Goal: Task Accomplishment & Management: Use online tool/utility

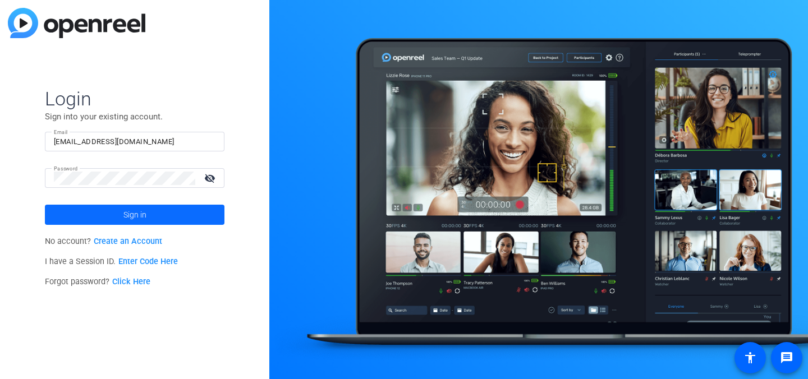
click at [145, 223] on span "Sign in" at bounding box center [134, 215] width 23 height 28
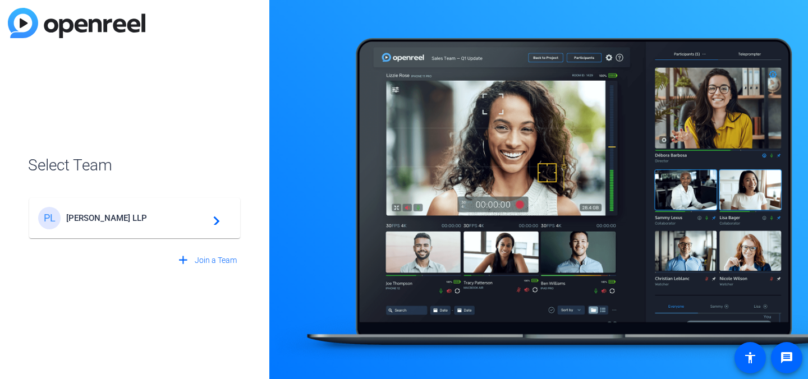
click at [126, 222] on span "[PERSON_NAME] LLP" at bounding box center [136, 218] width 140 height 10
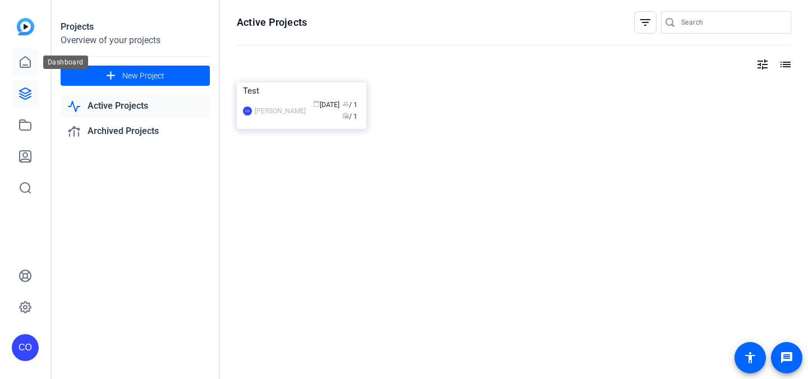
click at [19, 62] on icon at bounding box center [25, 62] width 13 height 13
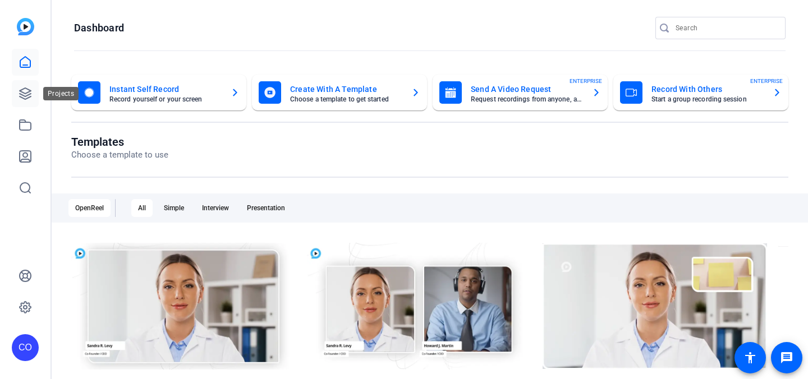
click at [24, 91] on icon at bounding box center [25, 93] width 13 height 13
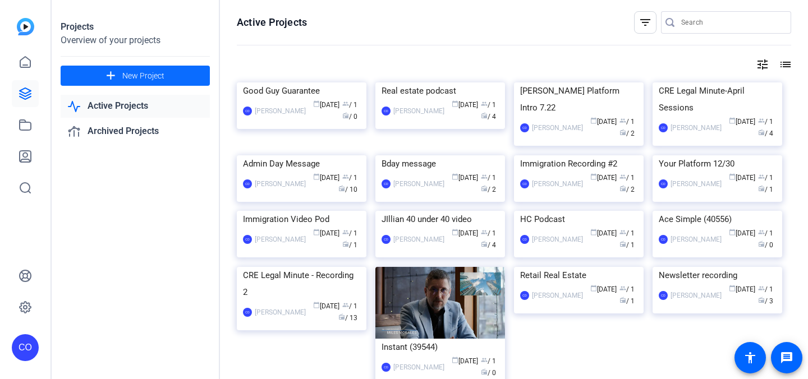
click at [132, 78] on span "New Project" at bounding box center [143, 76] width 42 height 12
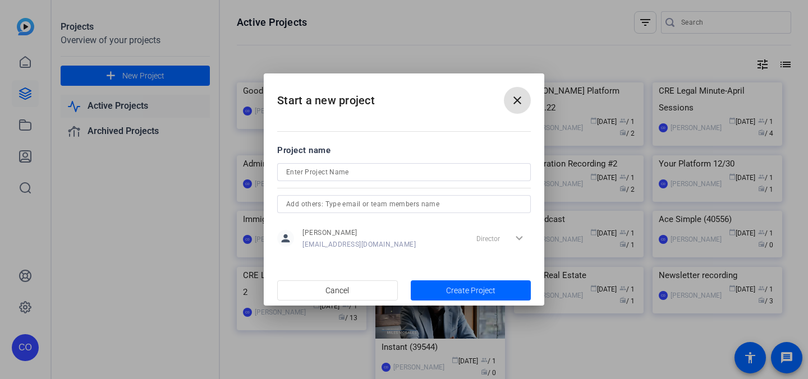
click at [321, 172] on input at bounding box center [404, 171] width 236 height 13
type input "[PERSON_NAME] ICSC promo"
click at [461, 289] on span "Create Project" at bounding box center [470, 291] width 49 height 12
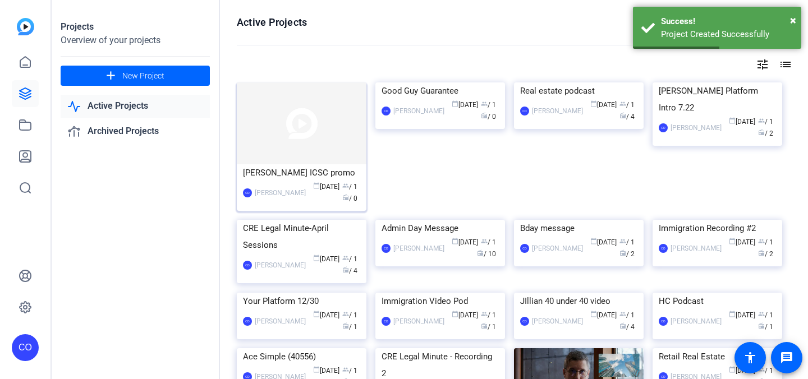
click at [273, 117] on img at bounding box center [302, 123] width 130 height 82
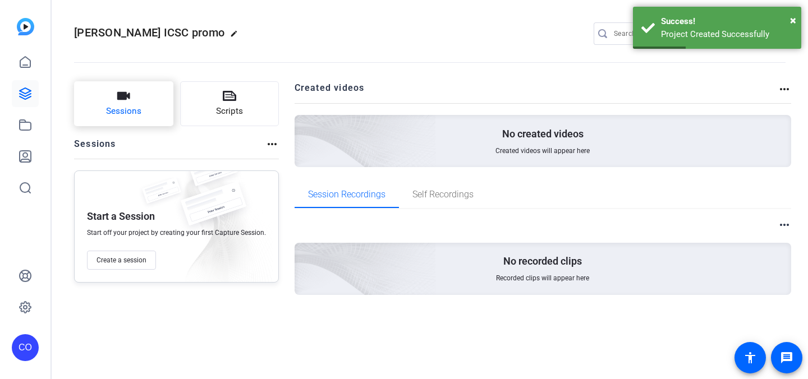
click at [131, 99] on button "Sessions" at bounding box center [123, 103] width 99 height 45
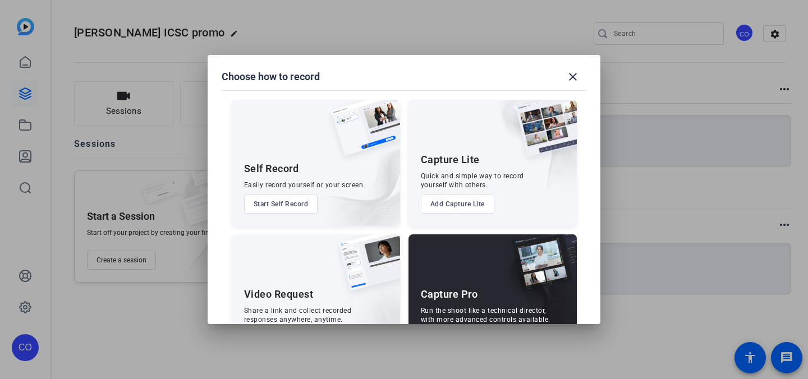
scroll to position [48, 0]
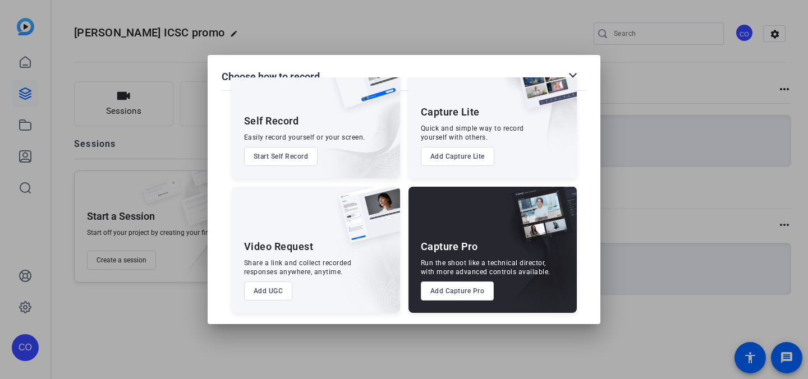
click at [445, 294] on button "Add Capture Pro" at bounding box center [457, 291] width 73 height 19
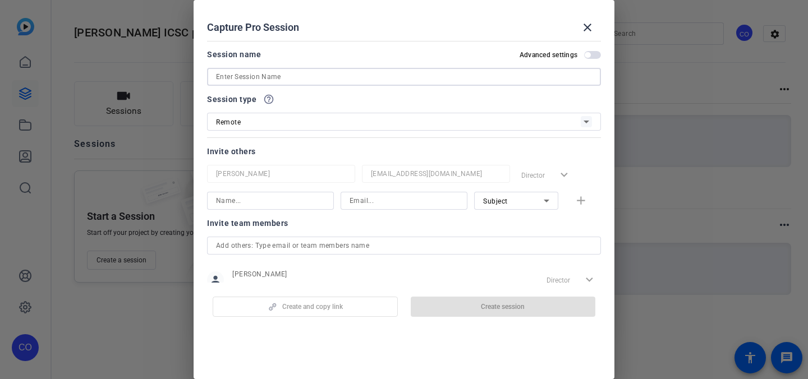
click at [261, 75] on input at bounding box center [404, 76] width 376 height 13
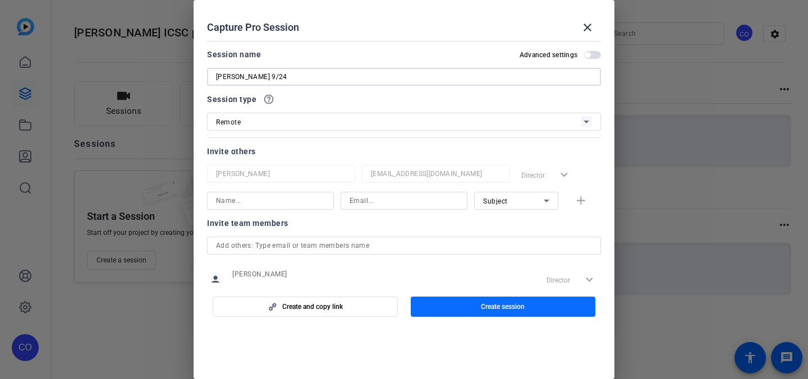
type input "[PERSON_NAME] 9/24"
click at [486, 306] on span "Create session" at bounding box center [503, 306] width 44 height 9
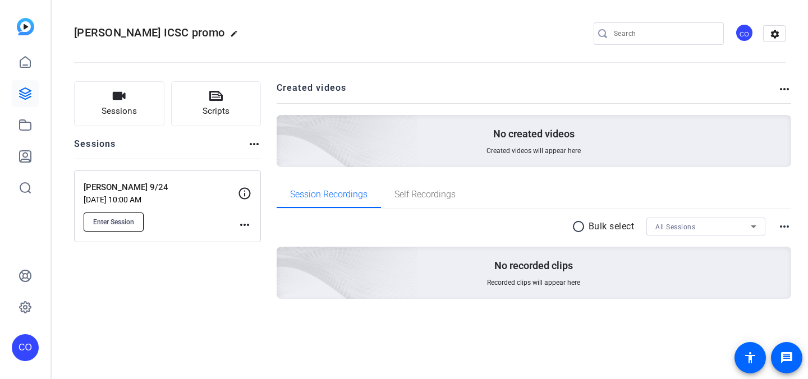
click at [112, 220] on span "Enter Session" at bounding box center [113, 222] width 41 height 9
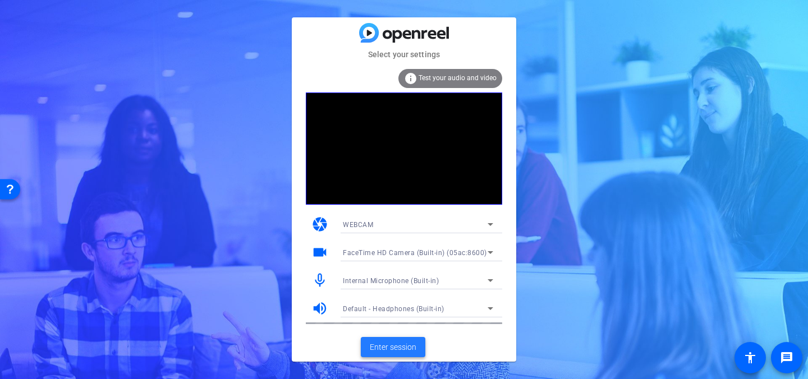
click at [386, 350] on span "Enter session" at bounding box center [393, 348] width 47 height 12
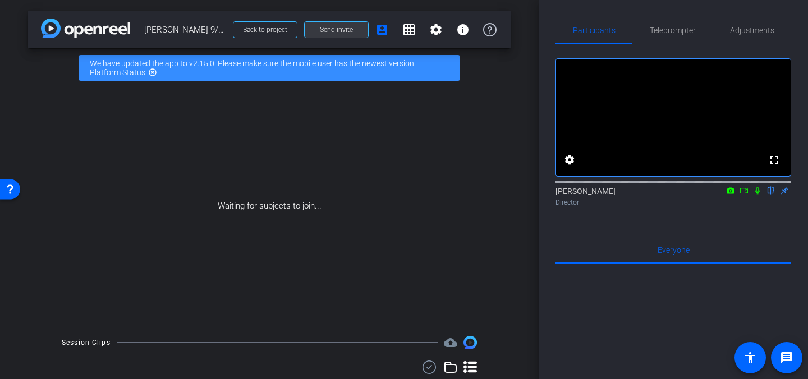
click at [335, 34] on span "Send invite" at bounding box center [336, 29] width 33 height 9
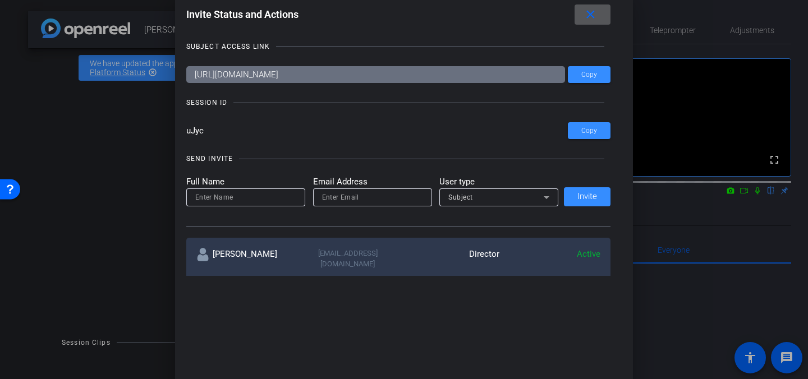
click at [587, 20] on mat-icon "close" at bounding box center [590, 15] width 14 height 14
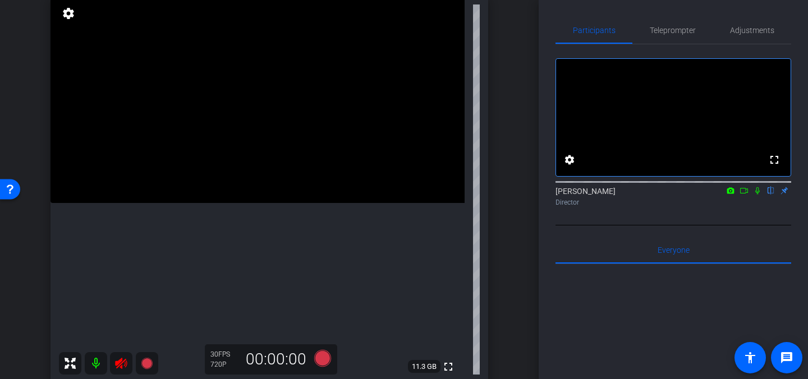
scroll to position [80, 0]
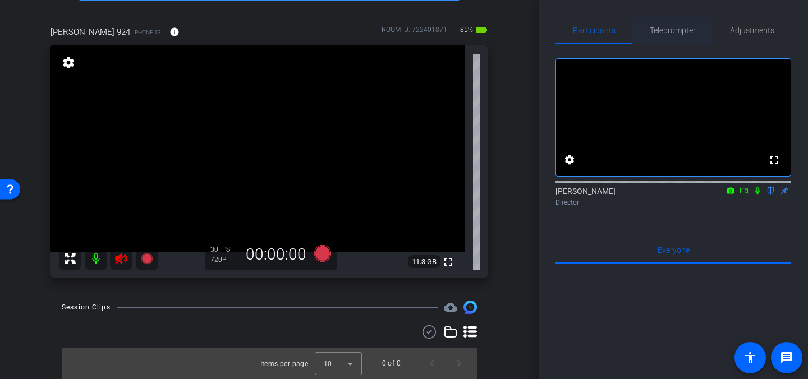
click at [666, 28] on span "Teleprompter" at bounding box center [673, 30] width 46 height 8
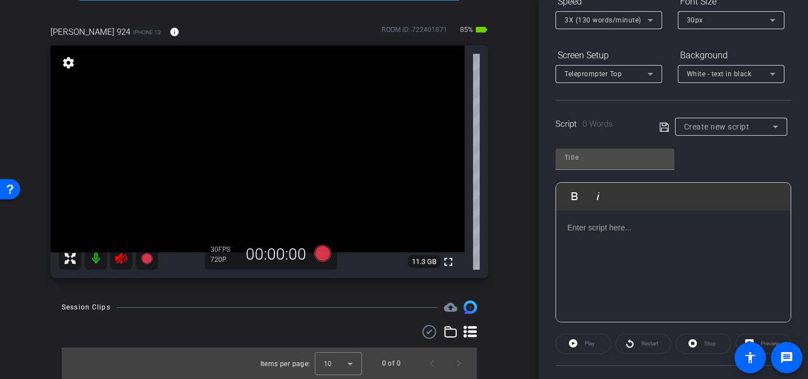
scroll to position [136, 0]
click at [601, 252] on div at bounding box center [673, 265] width 234 height 112
click at [585, 160] on input "text" at bounding box center [614, 155] width 101 height 13
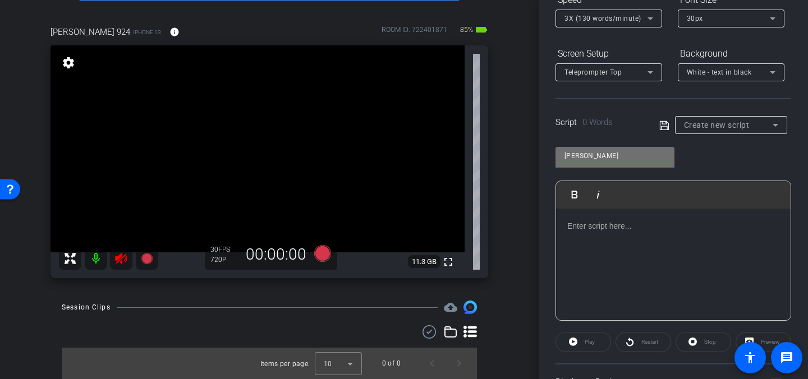
type input "[PERSON_NAME]"
click at [603, 263] on div at bounding box center [673, 265] width 234 height 112
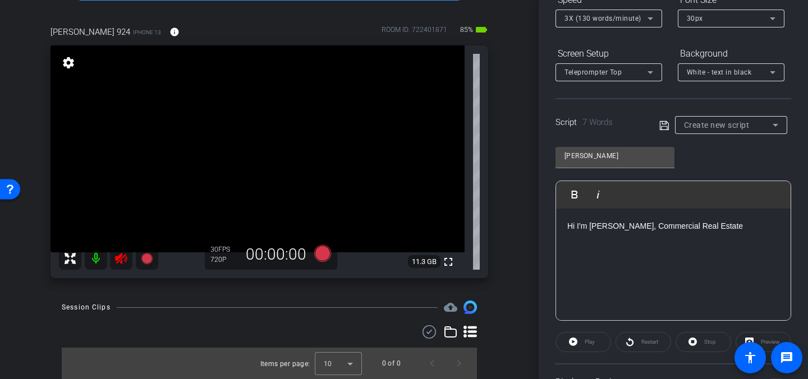
click at [609, 227] on p "Hi I'm [PERSON_NAME], Commercial Real Estate" at bounding box center [673, 226] width 212 height 12
click at [748, 223] on p "Hi I'm [PERSON_NAME], Commercial Real Estate" at bounding box center [673, 226] width 212 height 12
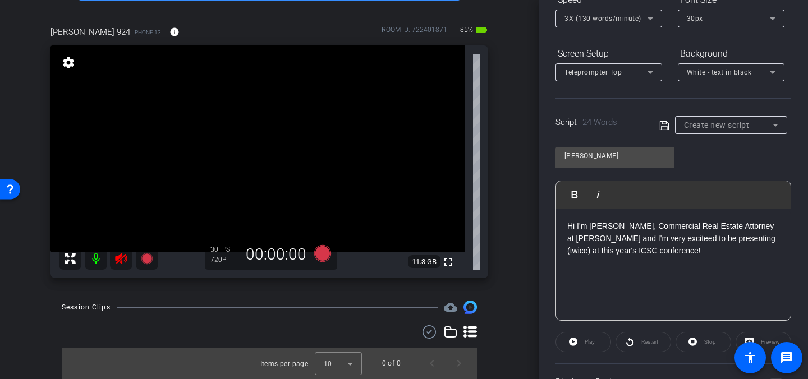
click at [679, 236] on p "Hi I'm [PERSON_NAME], Commercial Real Estate Attorney at [PERSON_NAME] and I'm …" at bounding box center [673, 239] width 212 height 38
click at [694, 258] on div "Hi I'm [PERSON_NAME], Commercial Real Estate Attorney at [PERSON_NAME] and I'm …" at bounding box center [673, 265] width 234 height 112
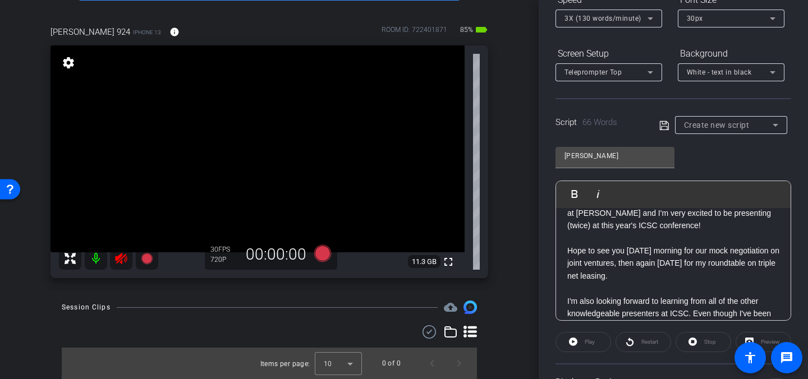
scroll to position [35, 0]
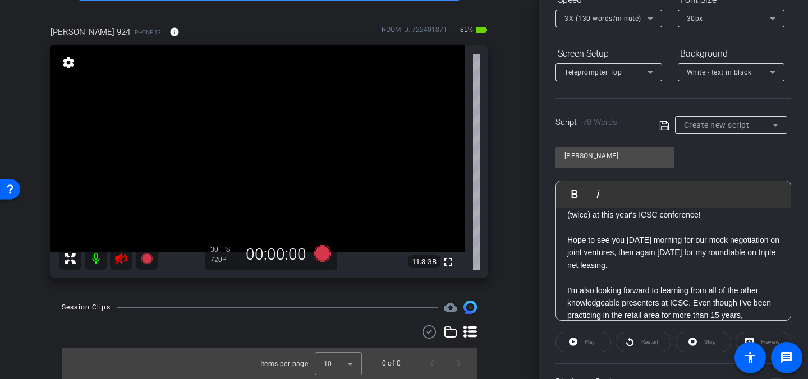
click at [624, 315] on p "I'm also looking forward to learning from all of the other knowledgeable presen…" at bounding box center [673, 303] width 212 height 38
click at [739, 314] on p "I'm also looking forward to learning from all of the other knowledgeable presen…" at bounding box center [673, 301] width 212 height 38
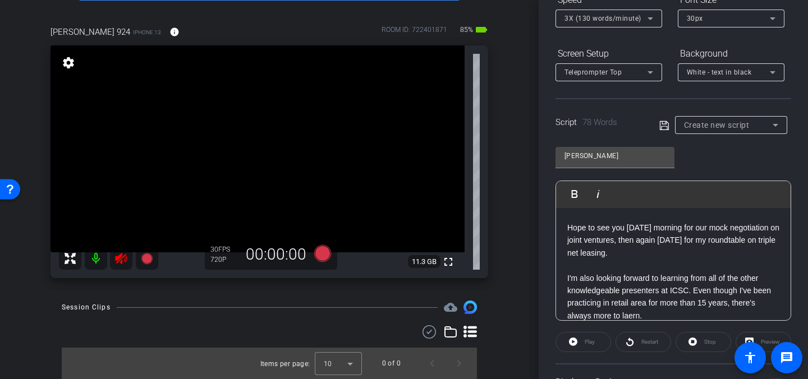
scroll to position [75, 0]
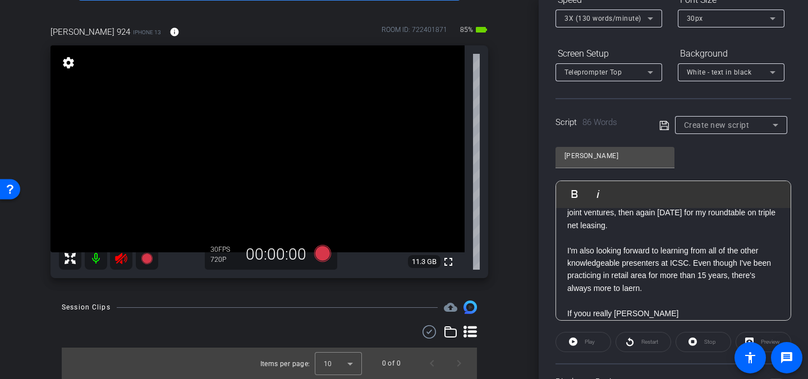
click at [586, 314] on p "If yoou really [PERSON_NAME]" at bounding box center [673, 313] width 212 height 12
click at [629, 316] on p "If you really [PERSON_NAME]" at bounding box center [673, 313] width 212 height 12
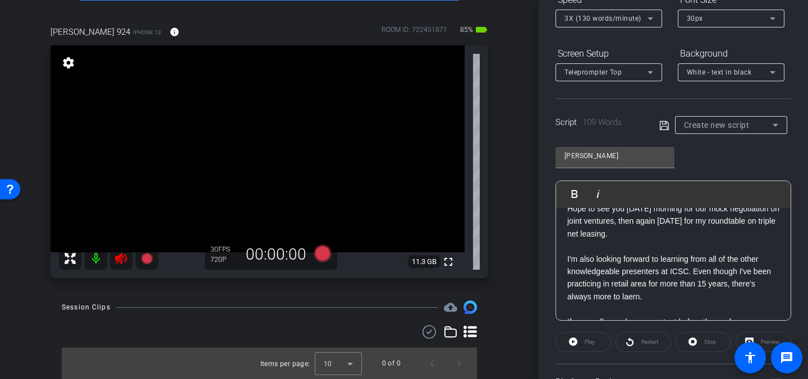
scroll to position [0, 0]
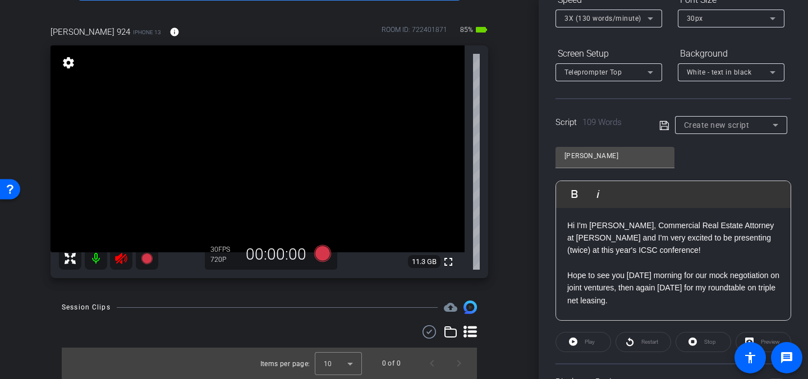
click at [666, 127] on icon at bounding box center [663, 125] width 9 height 9
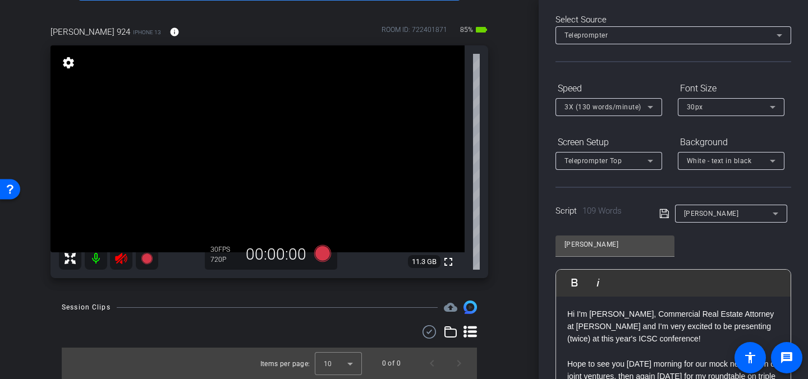
scroll to position [11, 0]
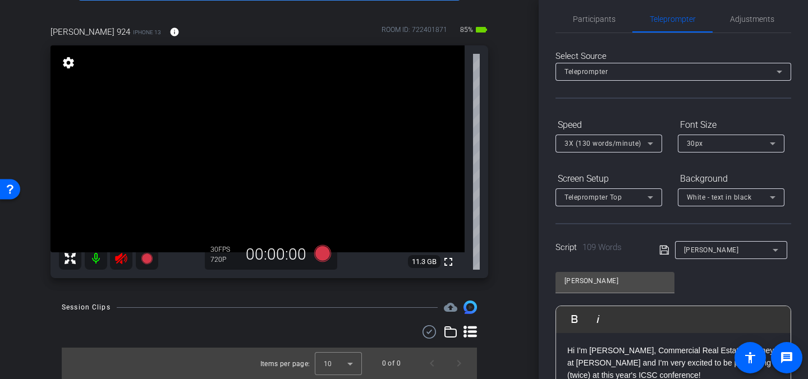
click at [688, 249] on span "[PERSON_NAME]" at bounding box center [711, 250] width 55 height 8
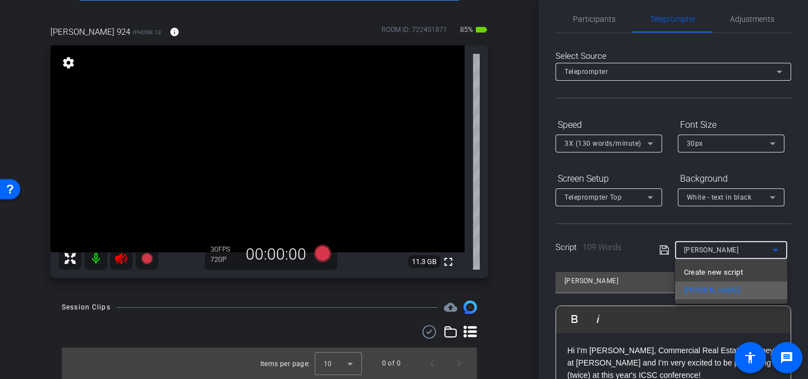
click at [689, 288] on span "[PERSON_NAME]" at bounding box center [712, 290] width 57 height 13
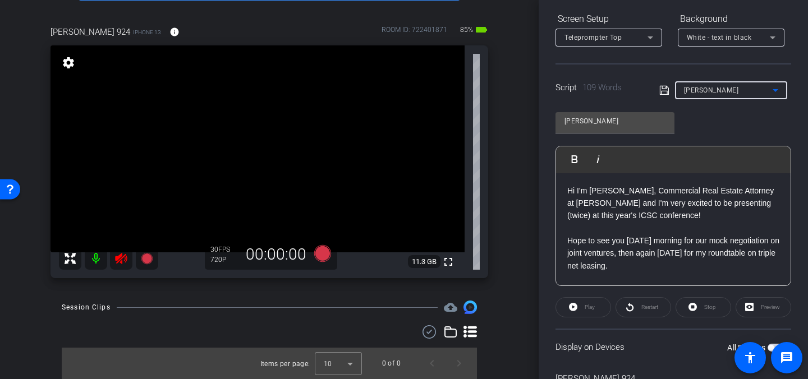
scroll to position [234, 0]
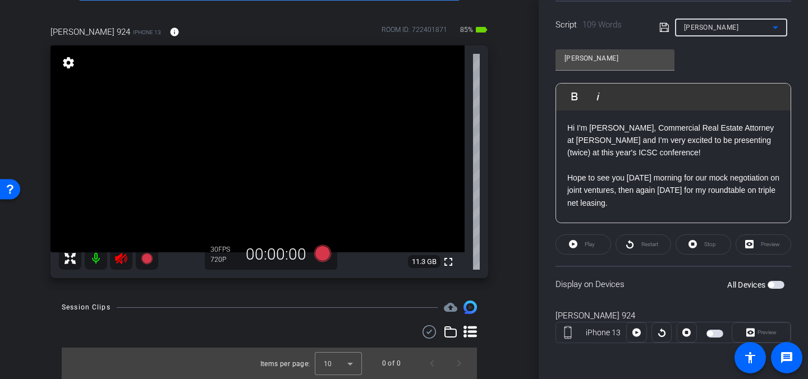
click at [777, 284] on span "button" at bounding box center [775, 285] width 17 height 8
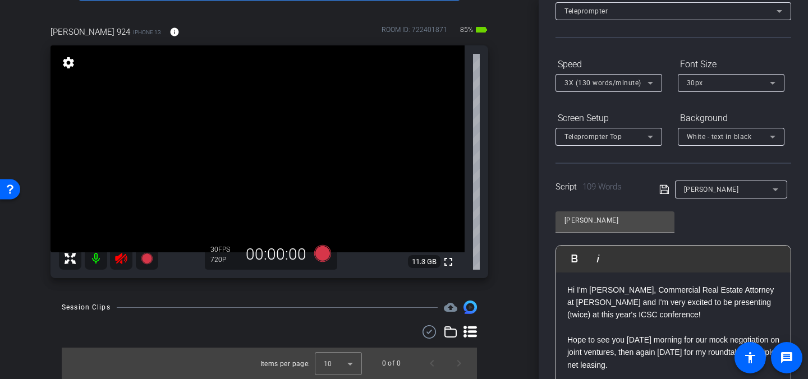
scroll to position [55, 0]
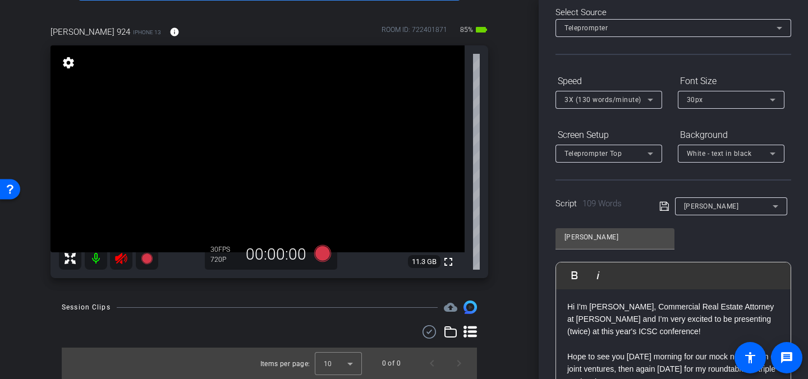
click at [623, 105] on div "3X (130 words/minute)" at bounding box center [605, 100] width 83 height 14
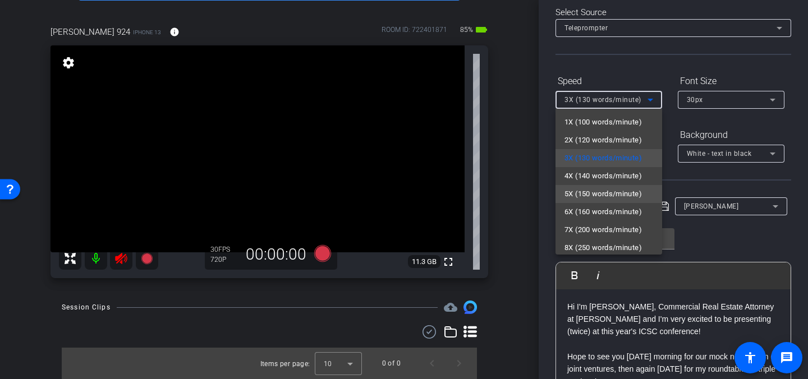
click at [582, 194] on span "5X (150 words/minute)" at bounding box center [602, 193] width 77 height 13
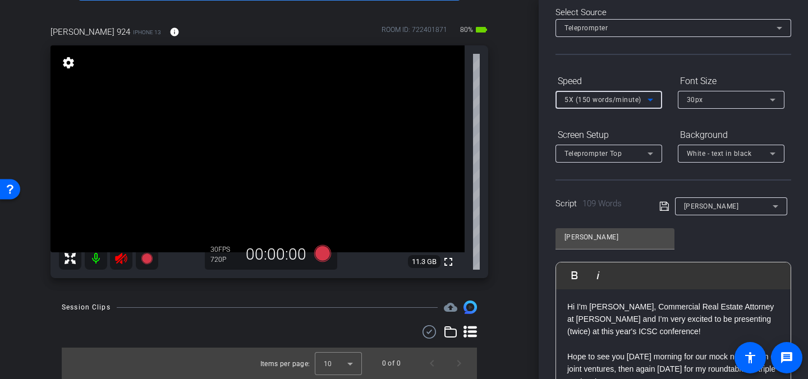
click at [95, 256] on mat-icon at bounding box center [96, 258] width 22 height 22
click at [94, 255] on mat-icon at bounding box center [96, 258] width 22 height 22
click at [323, 252] on icon at bounding box center [322, 253] width 17 height 17
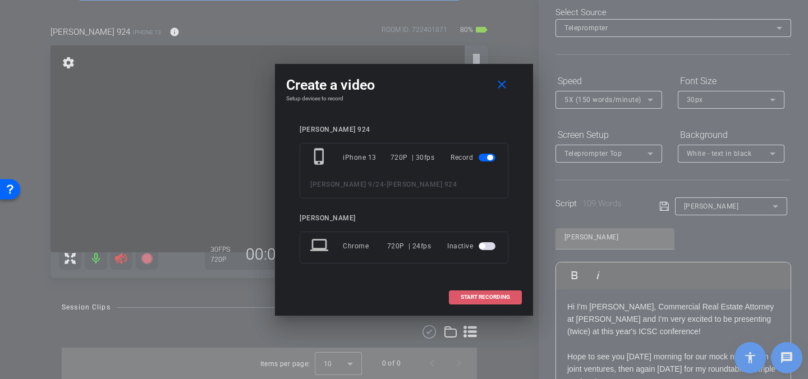
click at [482, 300] on span "START RECORDING" at bounding box center [485, 297] width 49 height 6
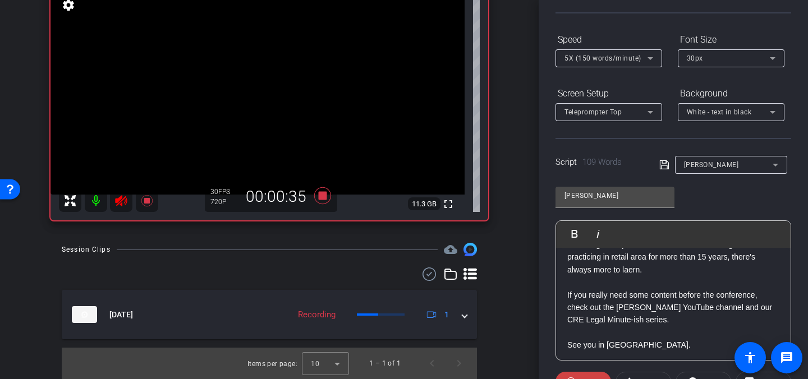
scroll to position [136, 0]
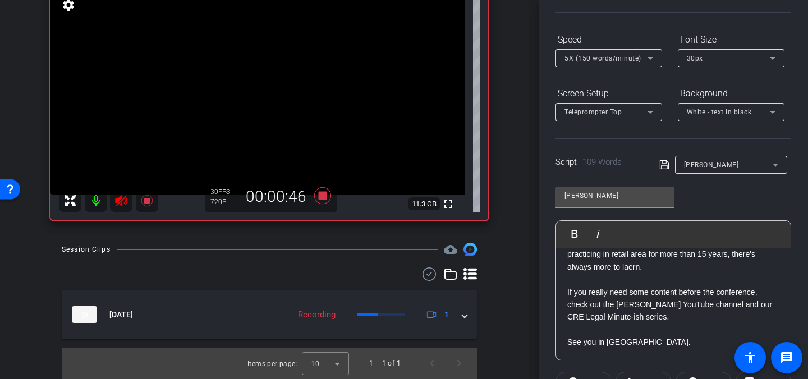
click at [631, 268] on p "I'm also looking forward to learning from all of the other knowledgeable presen…" at bounding box center [673, 248] width 212 height 50
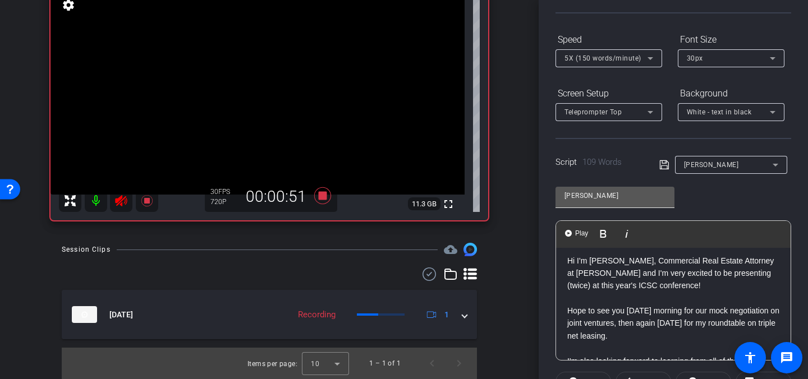
scroll to position [0, 0]
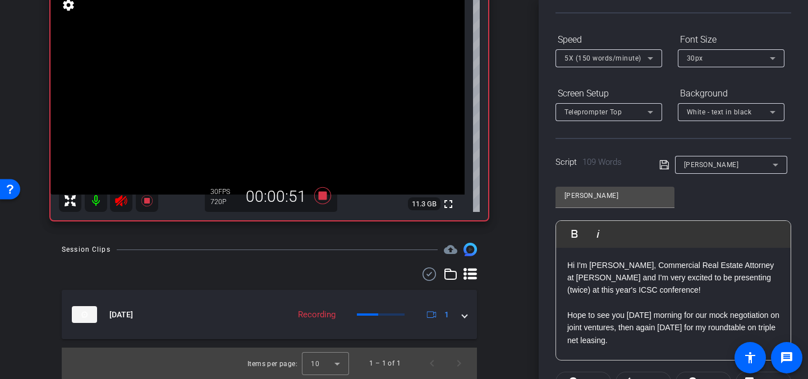
click at [662, 164] on icon at bounding box center [664, 164] width 10 height 13
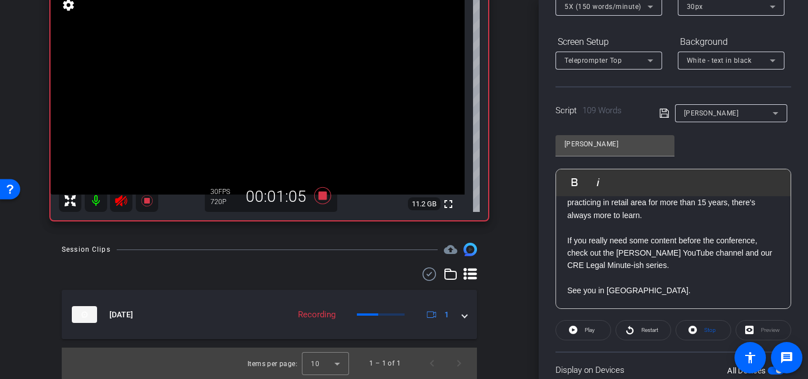
scroll to position [173, 0]
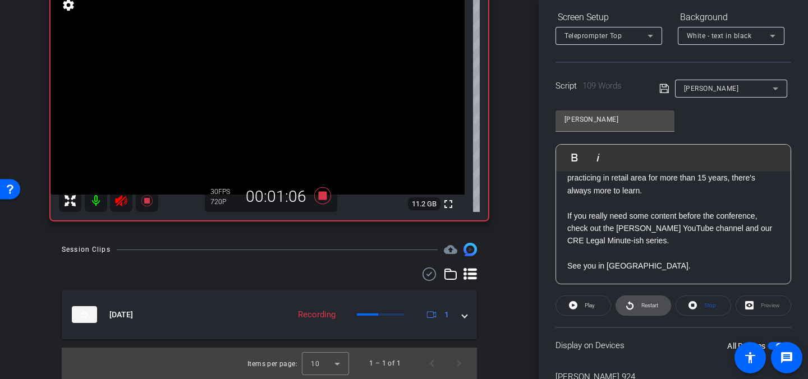
click at [647, 306] on span "Restart" at bounding box center [649, 305] width 17 height 6
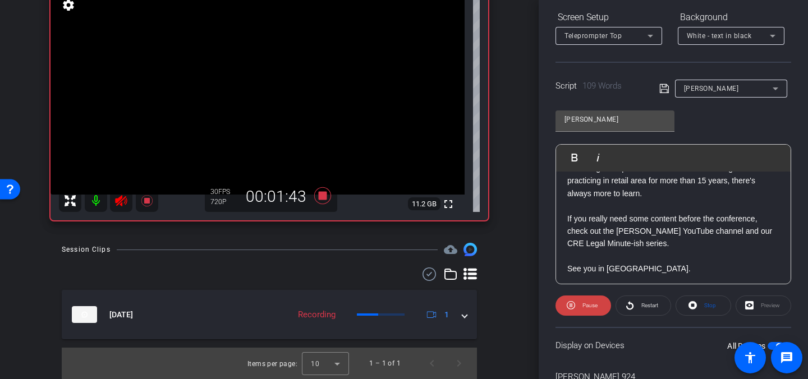
scroll to position [136, 0]
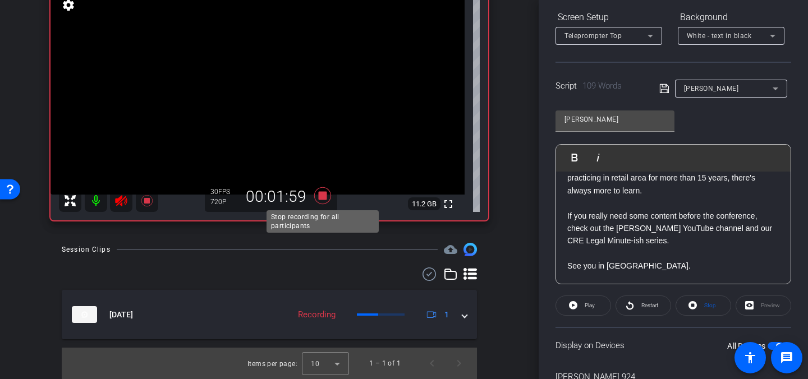
click at [322, 196] on icon at bounding box center [322, 195] width 17 height 17
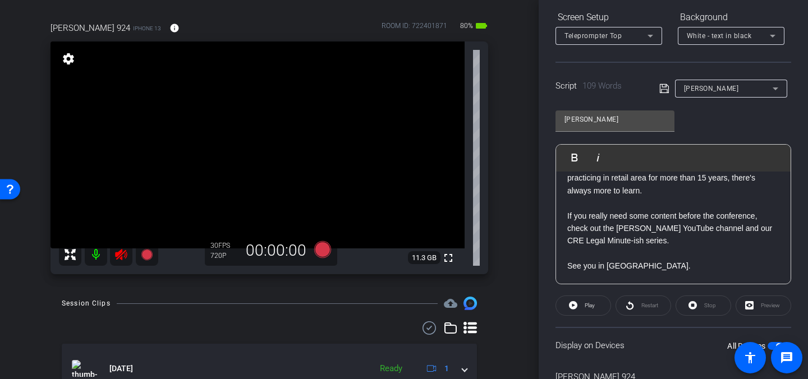
scroll to position [138, 0]
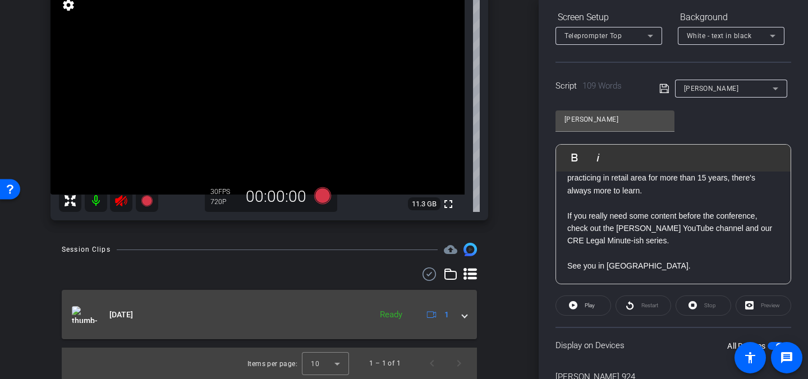
click at [462, 314] on span at bounding box center [464, 315] width 4 height 12
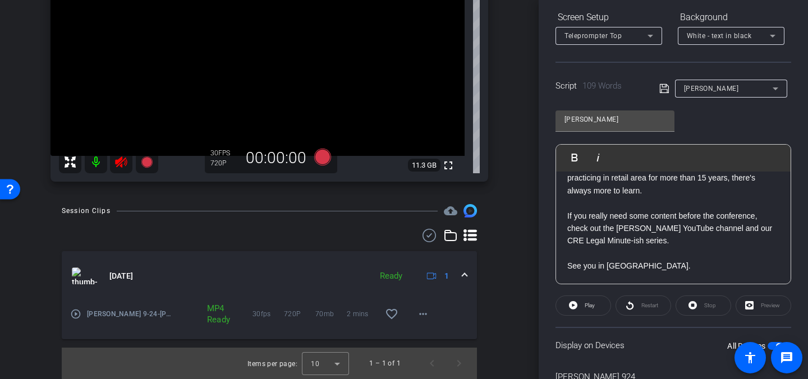
click at [465, 271] on span at bounding box center [464, 276] width 4 height 12
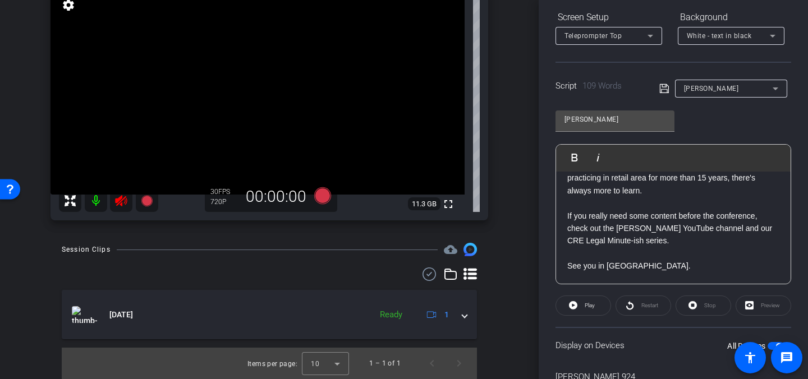
scroll to position [0, 0]
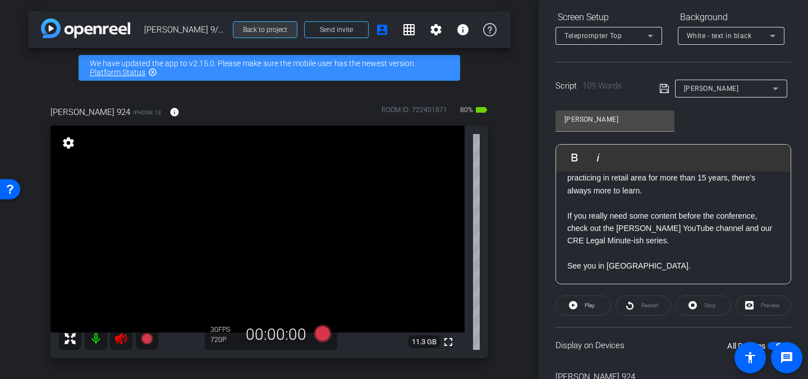
click at [265, 32] on span "Back to project" at bounding box center [265, 30] width 44 height 8
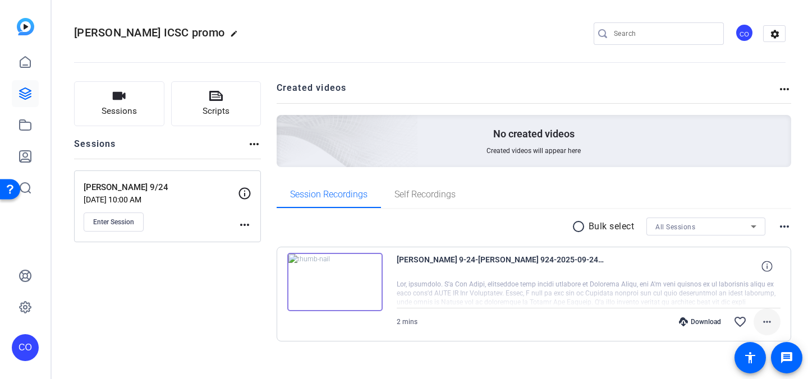
click at [769, 322] on mat-icon "more_horiz" at bounding box center [766, 321] width 13 height 13
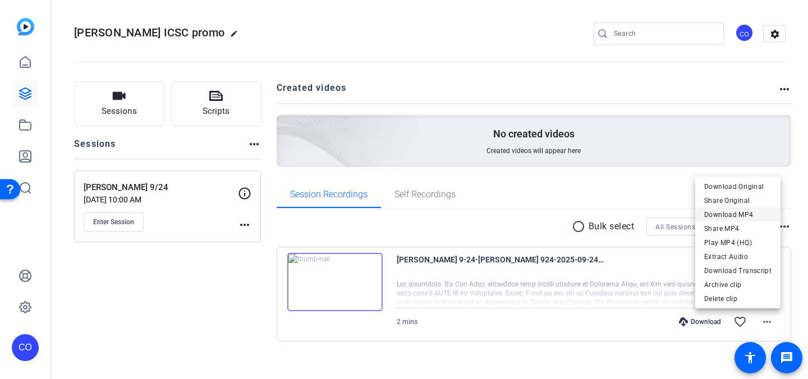
click at [733, 215] on span "Download MP4" at bounding box center [737, 214] width 67 height 13
